Goal: Task Accomplishment & Management: Use online tool/utility

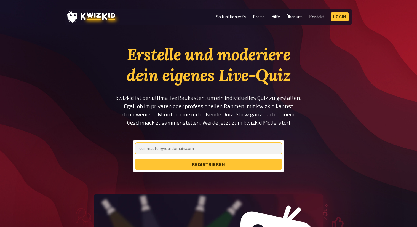
click at [188, 147] on input "email" at bounding box center [208, 148] width 147 height 12
click at [181, 148] on input "lueder.jungjohann" at bounding box center [208, 148] width 147 height 12
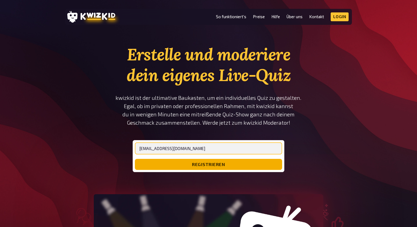
type input "[EMAIL_ADDRESS][DOMAIN_NAME]"
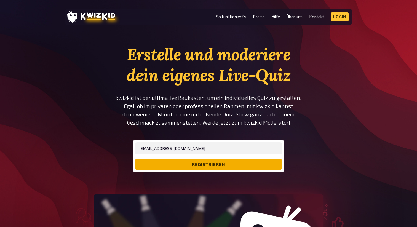
click at [212, 165] on button "registrieren" at bounding box center [208, 164] width 147 height 11
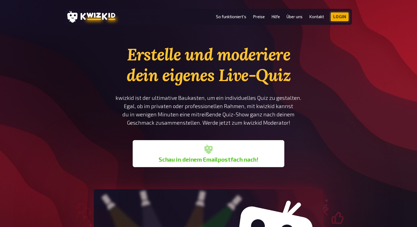
click at [338, 18] on link "Login" at bounding box center [340, 16] width 18 height 9
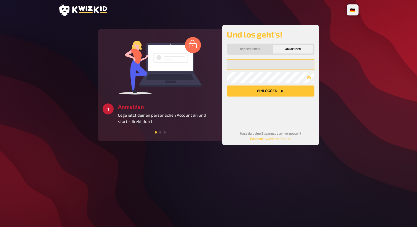
click at [252, 63] on input "email" at bounding box center [271, 64] width 88 height 11
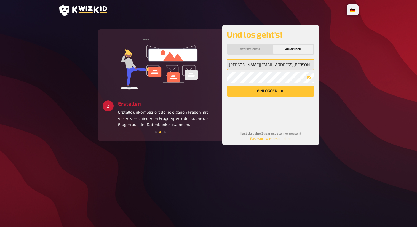
type input "[PERSON_NAME][EMAIL_ADDRESS][PERSON_NAME][DOMAIN_NAME]"
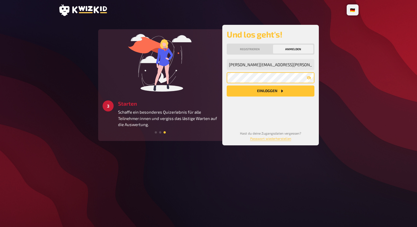
click at [227, 86] on button "Einloggen" at bounding box center [271, 91] width 88 height 11
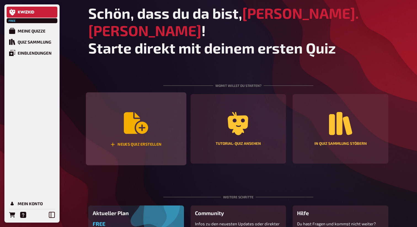
click at [142, 112] on icon "Neues Quiz erstellen" at bounding box center [136, 123] width 24 height 22
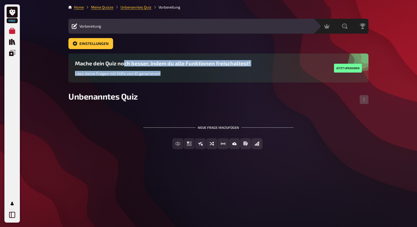
drag, startPoint x: 124, startPoint y: 64, endPoint x: 211, endPoint y: 76, distance: 87.8
click at [211, 76] on div "Mache dein Quiz noch besser, indem du alle Funktionen freischaltest! Lass deine…" at bounding box center [218, 68] width 300 height 29
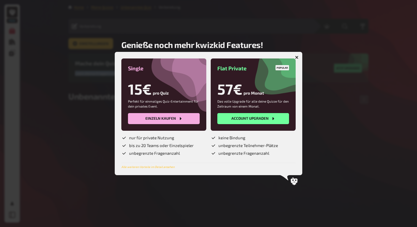
click at [296, 57] on icon "button" at bounding box center [297, 57] width 5 height 5
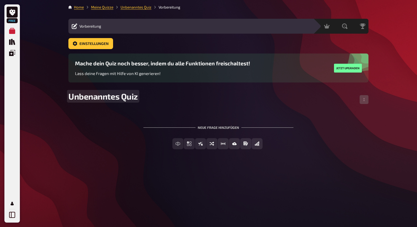
click at [157, 92] on div "Unbenanntes Quiz" at bounding box center [218, 99] width 300 height 17
click at [165, 105] on div "Unbenanntes Quiz" at bounding box center [218, 99] width 300 height 17
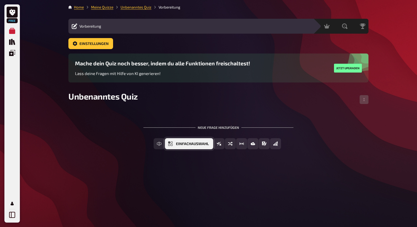
click at [202, 145] on span "Einfachauswahl" at bounding box center [192, 144] width 33 height 4
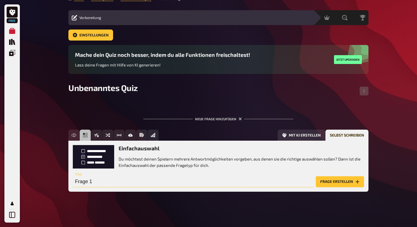
click at [113, 184] on input "Frage 1" at bounding box center [193, 181] width 241 height 11
paste input "Was versteht man unter einem „Embedded System“?"
type input "Was versteht man unter einem „Embedded System“?"
click at [330, 182] on button "Frage erstellen" at bounding box center [340, 181] width 48 height 11
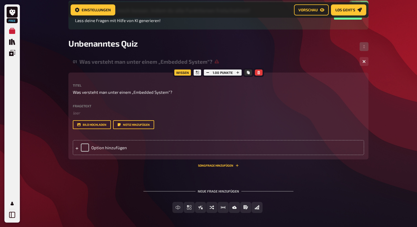
scroll to position [60, 0]
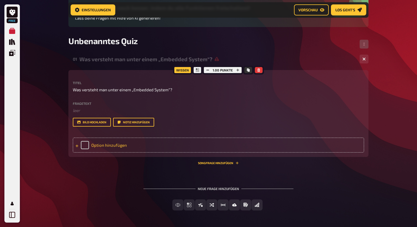
click at [132, 147] on div "Option hinzufügen" at bounding box center [219, 145] width 292 height 15
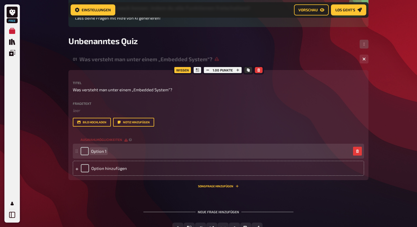
click at [101, 150] on span "Option 1" at bounding box center [98, 151] width 15 height 5
click at [104, 153] on span "Option 1" at bounding box center [98, 151] width 15 height 5
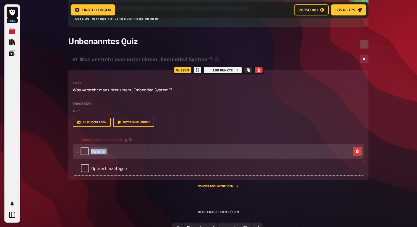
paste span
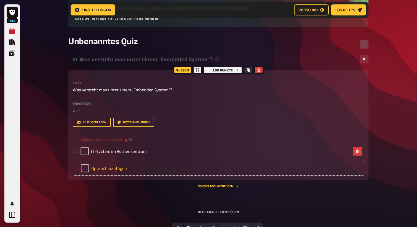
click at [105, 167] on div "Option hinzufügen" at bounding box center [219, 168] width 292 height 15
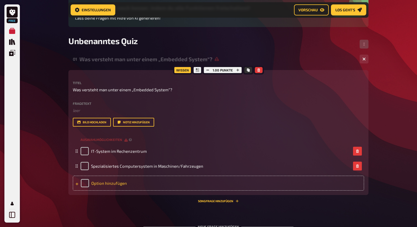
click at [105, 185] on div "Option hinzufügen" at bounding box center [219, 183] width 292 height 15
